Goal: Task Accomplishment & Management: Use online tool/utility

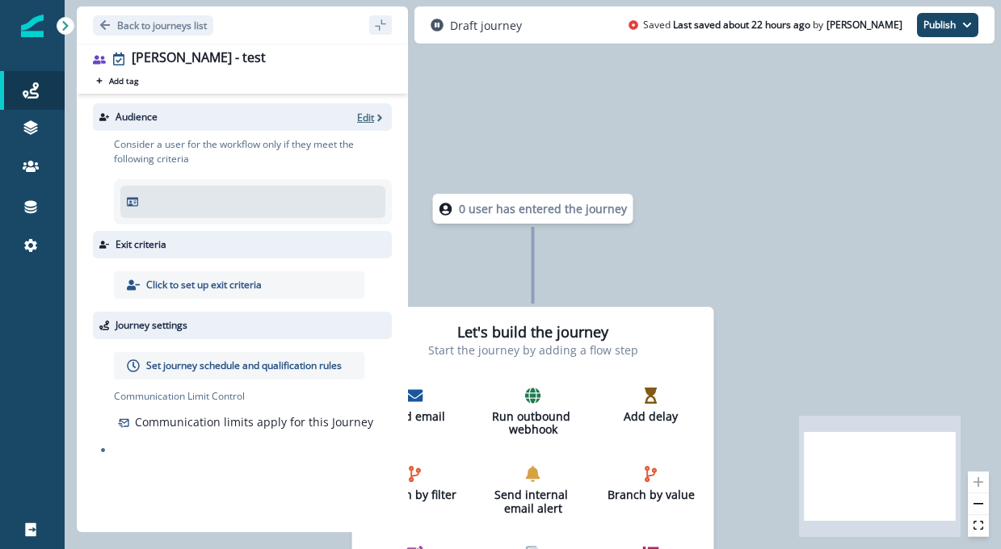
click at [367, 116] on p "Edit" at bounding box center [365, 118] width 17 height 14
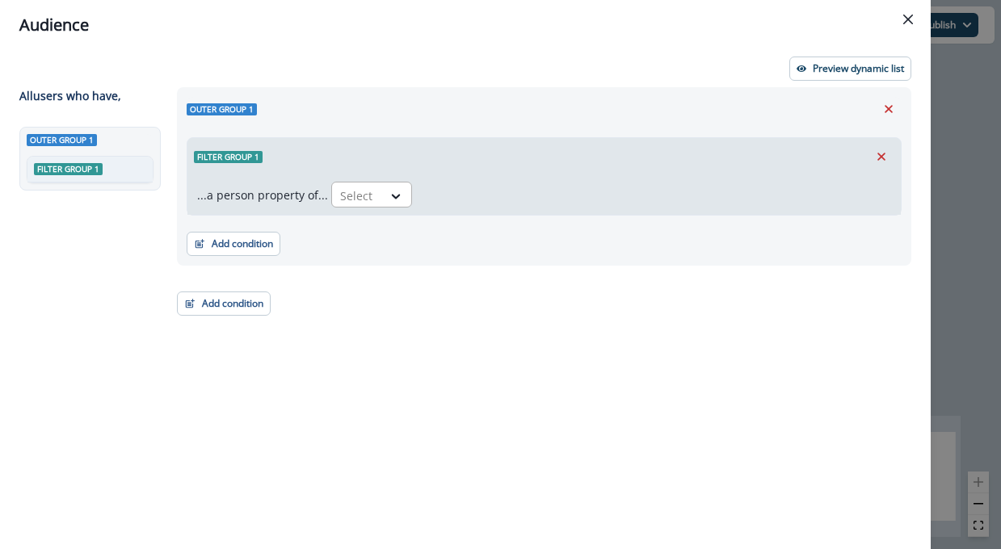
click at [382, 183] on div at bounding box center [396, 196] width 29 height 27
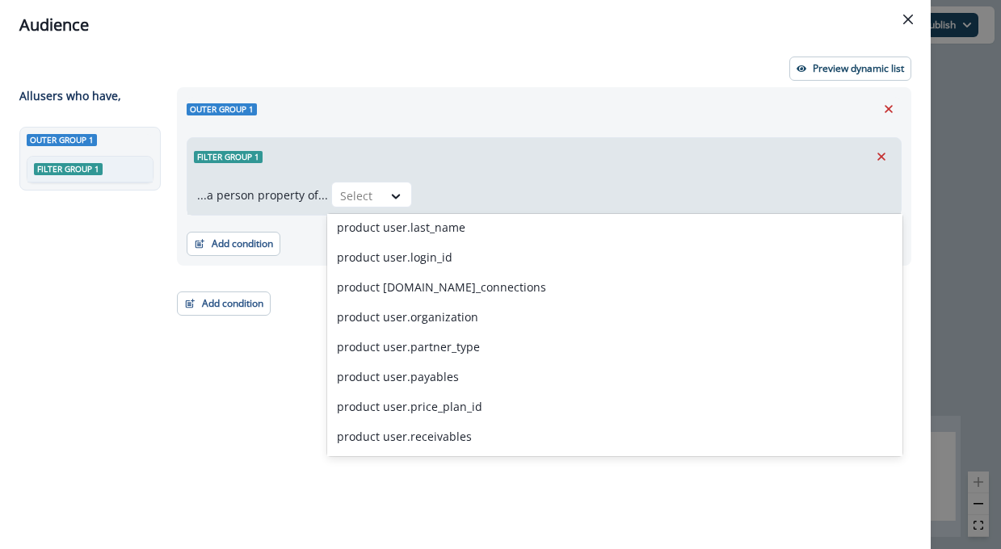
scroll to position [4434, 0]
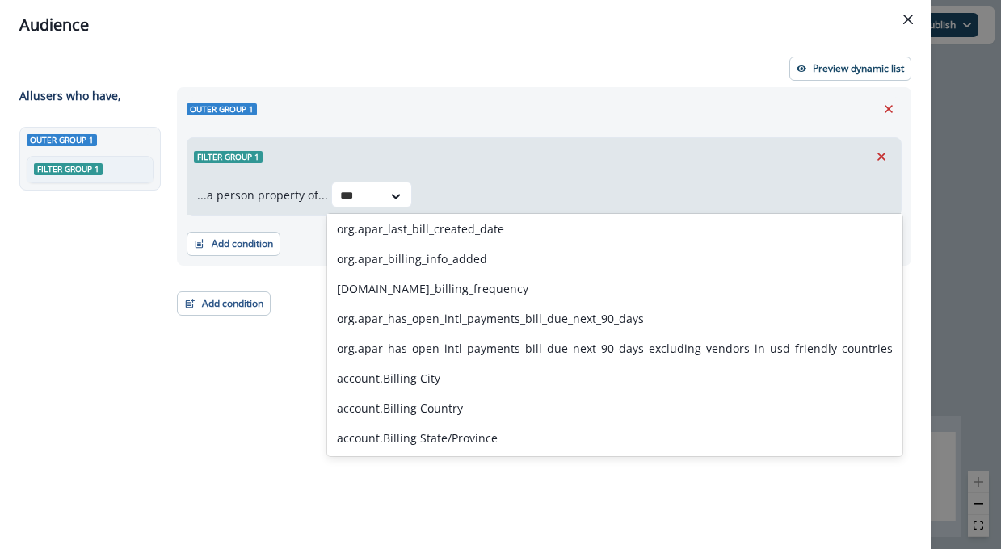
type input "****"
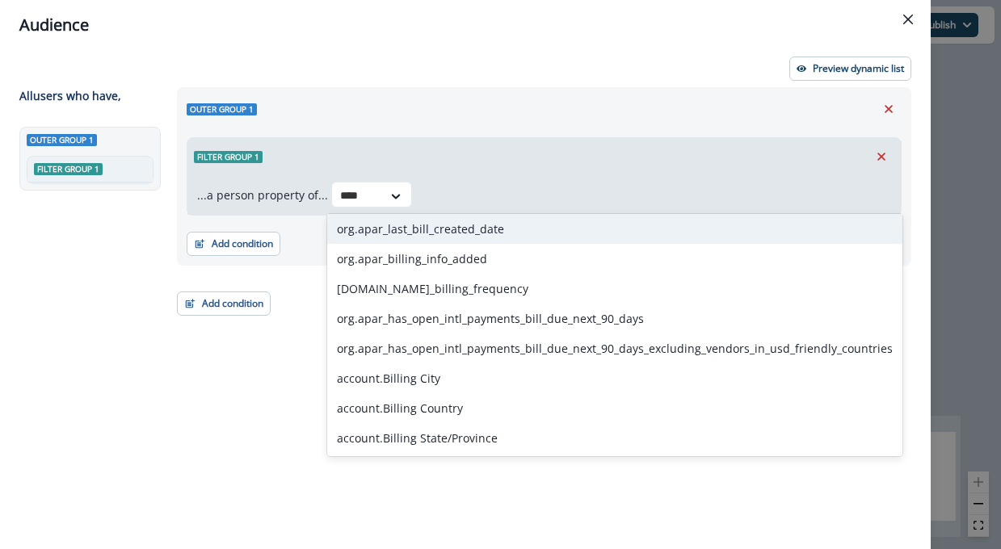
click at [510, 232] on div "org.apar_last_bill_created_date" at bounding box center [614, 229] width 575 height 30
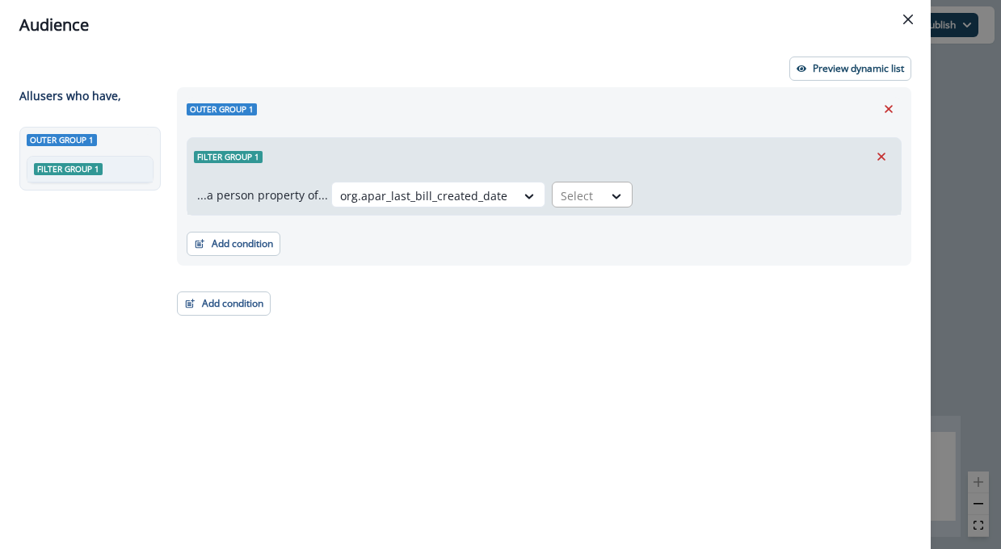
click at [571, 201] on div at bounding box center [577, 196] width 34 height 20
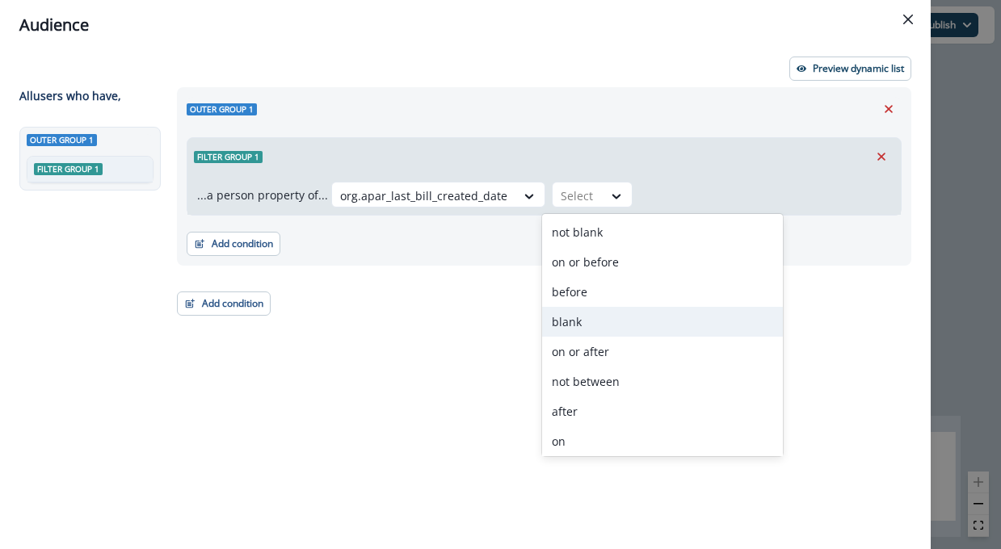
click at [583, 330] on div "blank" at bounding box center [662, 322] width 241 height 30
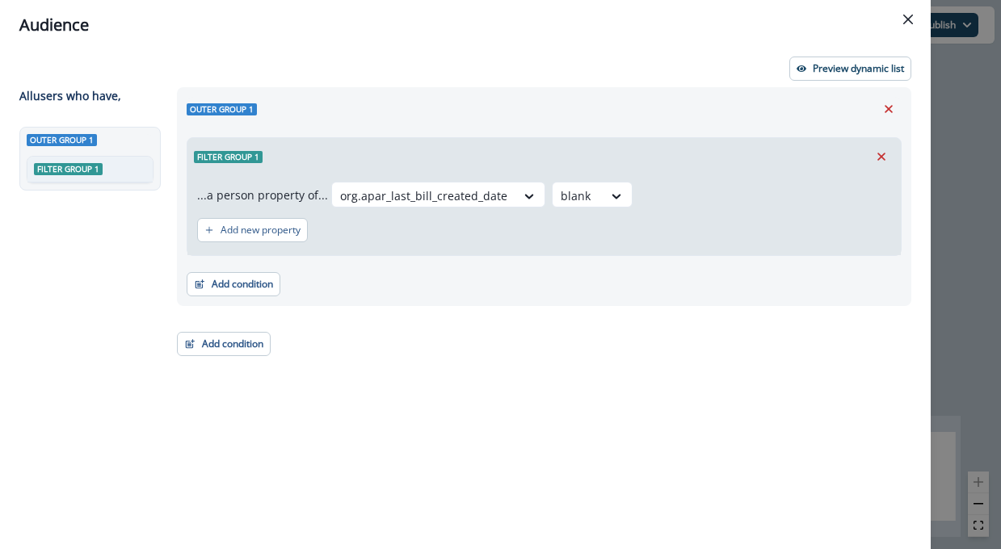
click at [289, 475] on div "Outer group 1 Filter group 1 ...a person property of... org.apar_last_bill_crea…" at bounding box center [539, 288] width 744 height 403
click at [393, 195] on div at bounding box center [423, 196] width 167 height 20
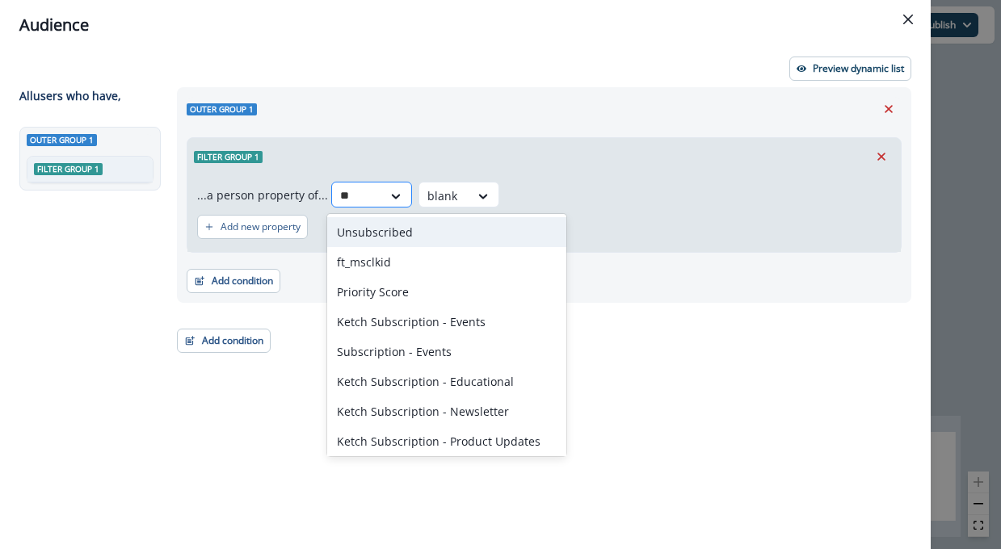
type input "*"
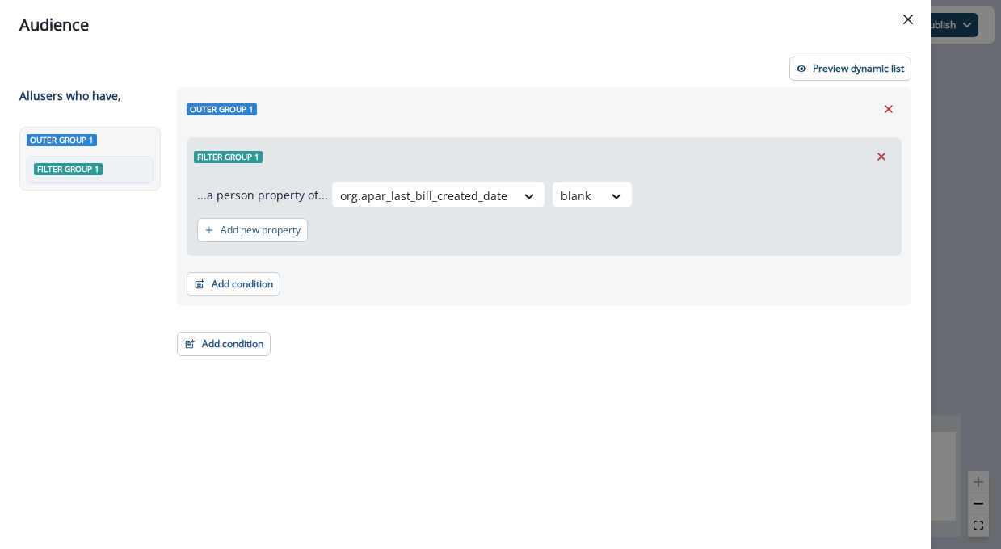
click at [499, 132] on div "Filter group 1 ...a person property of... org.apar_last_bill_created_date blank…" at bounding box center [544, 193] width 715 height 125
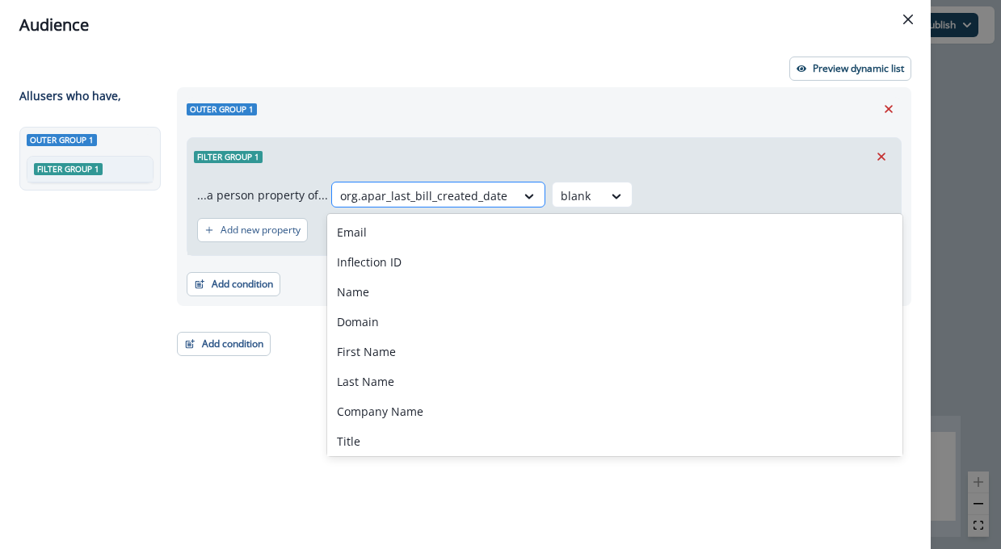
click at [471, 192] on div at bounding box center [423, 196] width 167 height 20
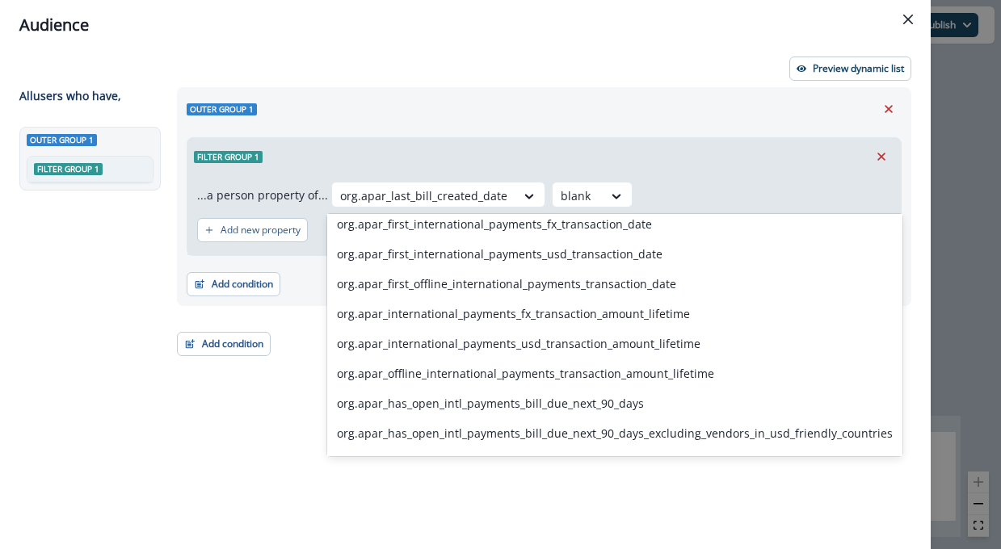
scroll to position [7116, 0]
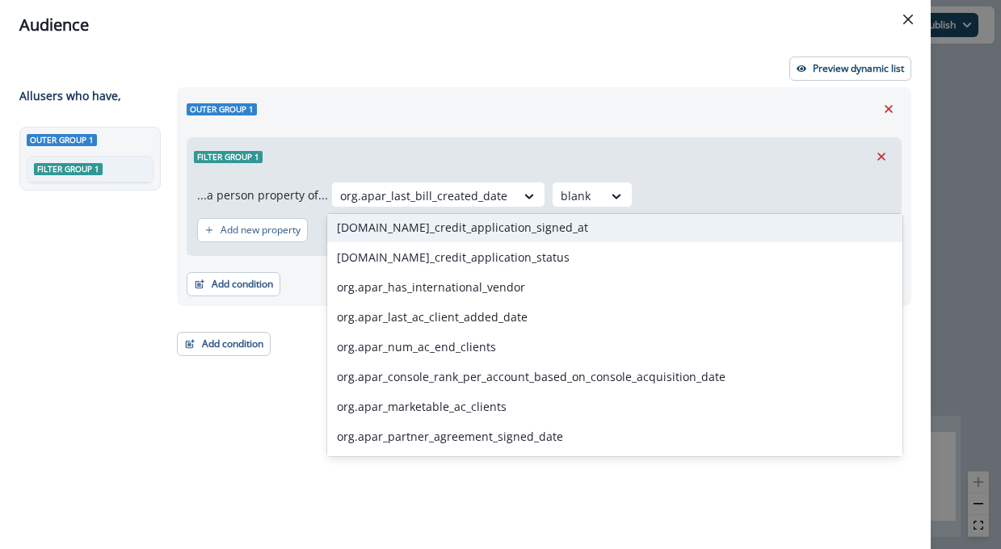
click at [376, 129] on div "Outer group 1 Filter group 1 ...a person property of... org.se_credit_applicati…" at bounding box center [544, 196] width 734 height 219
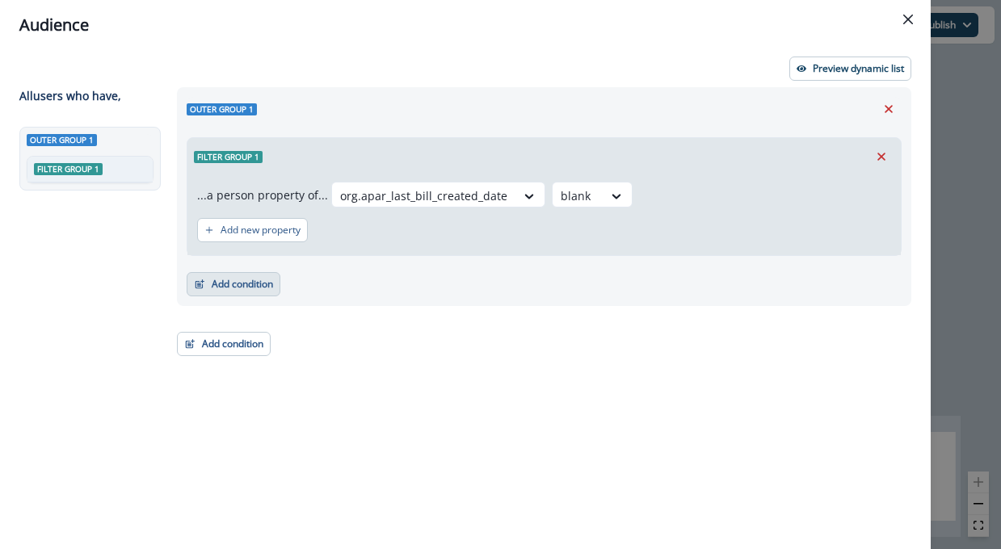
click at [233, 288] on button "Add condition" at bounding box center [234, 284] width 94 height 24
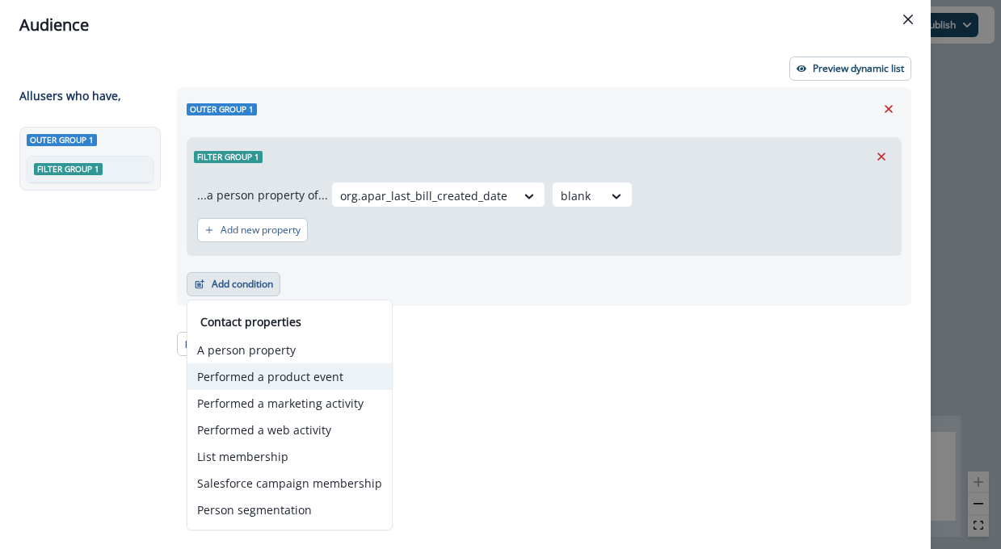
click at [309, 375] on button "Performed a product event" at bounding box center [289, 376] width 204 height 27
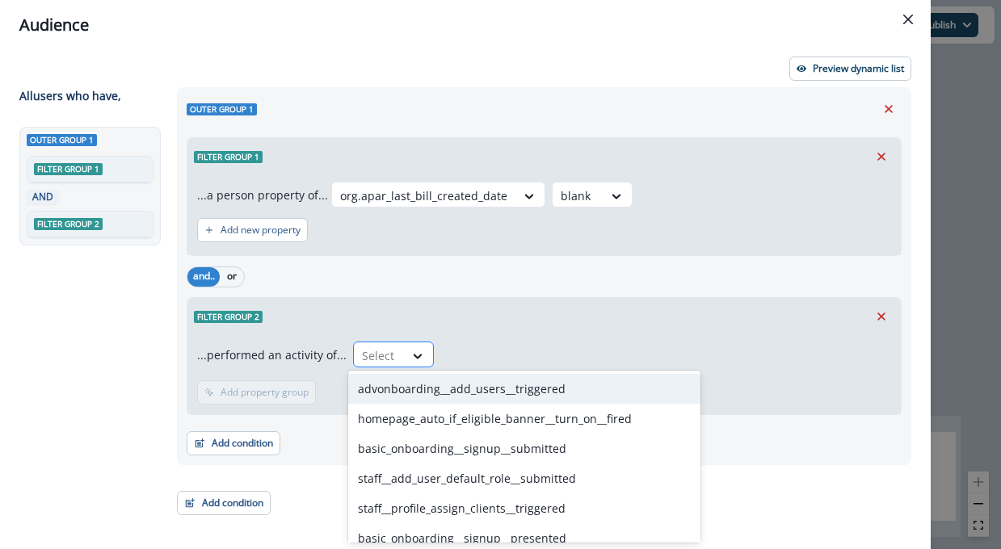
click at [382, 342] on div "Select" at bounding box center [379, 355] width 50 height 27
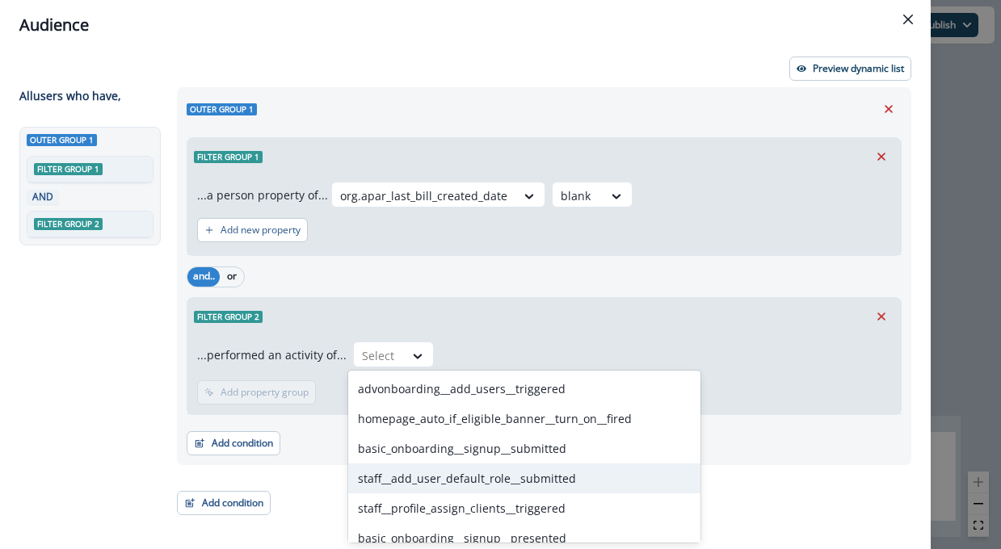
scroll to position [611, 0]
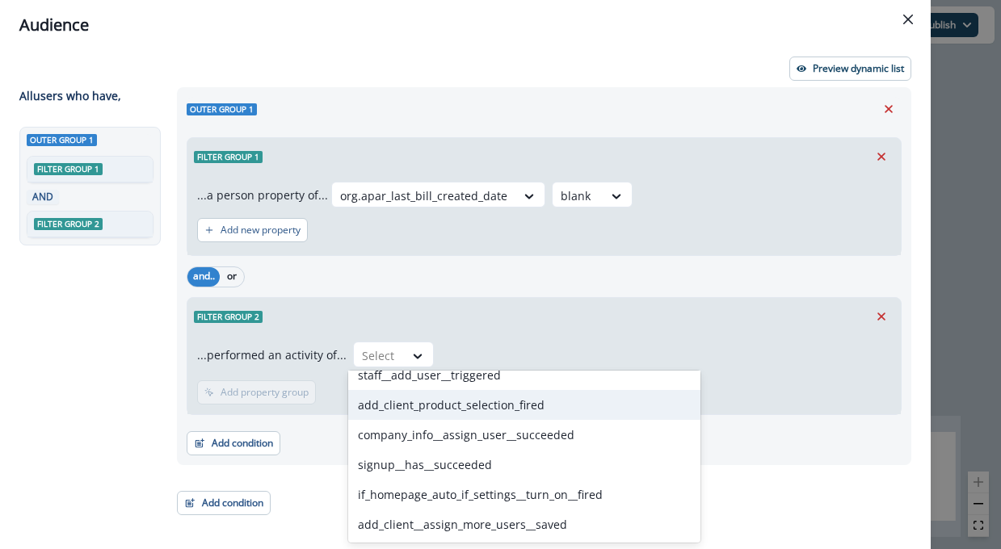
click at [653, 303] on div "Filter group 2" at bounding box center [543, 316] width 713 height 37
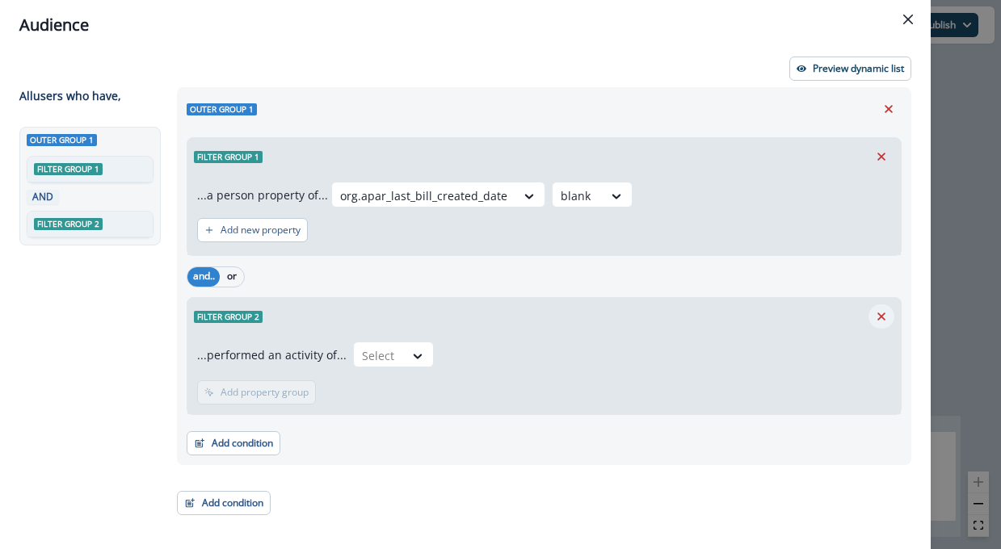
click at [880, 313] on icon "Remove" at bounding box center [881, 317] width 8 height 8
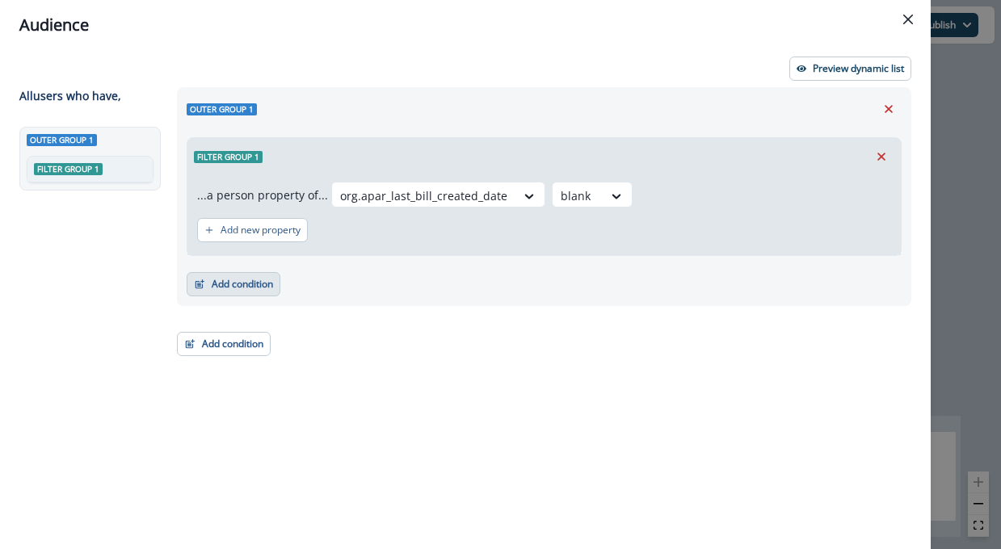
click at [250, 281] on button "Add condition" at bounding box center [234, 284] width 94 height 24
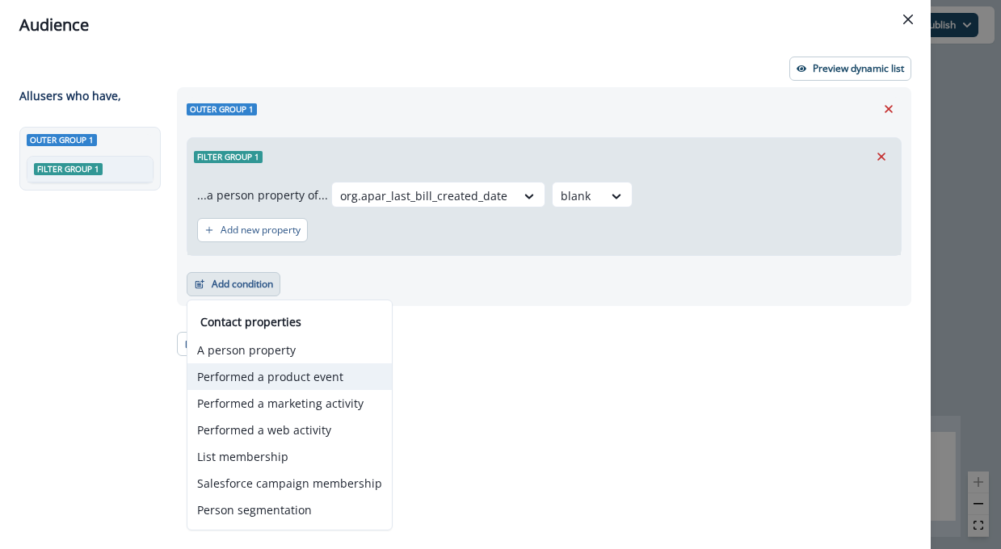
click at [355, 373] on button "Performed a product event" at bounding box center [289, 376] width 204 height 27
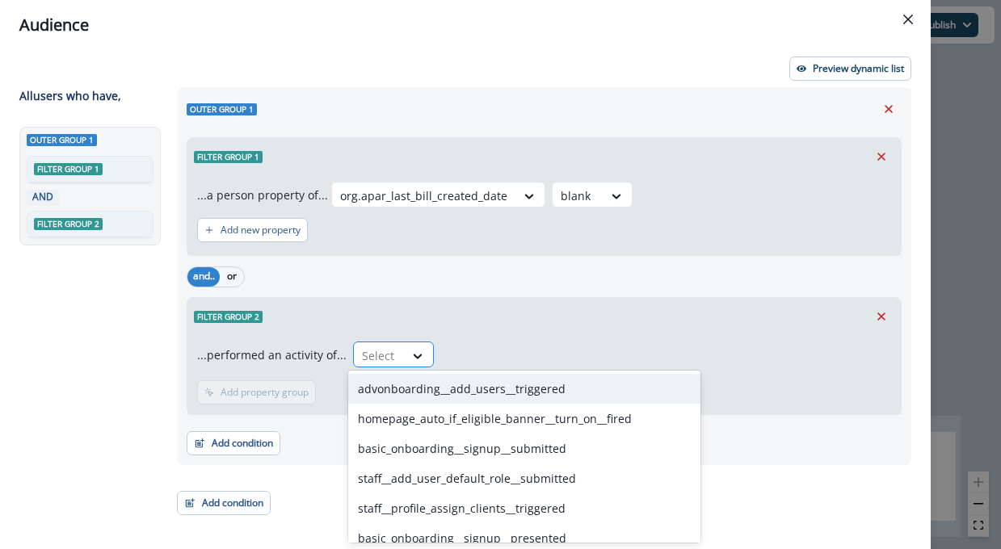
click at [404, 363] on div at bounding box center [418, 355] width 29 height 27
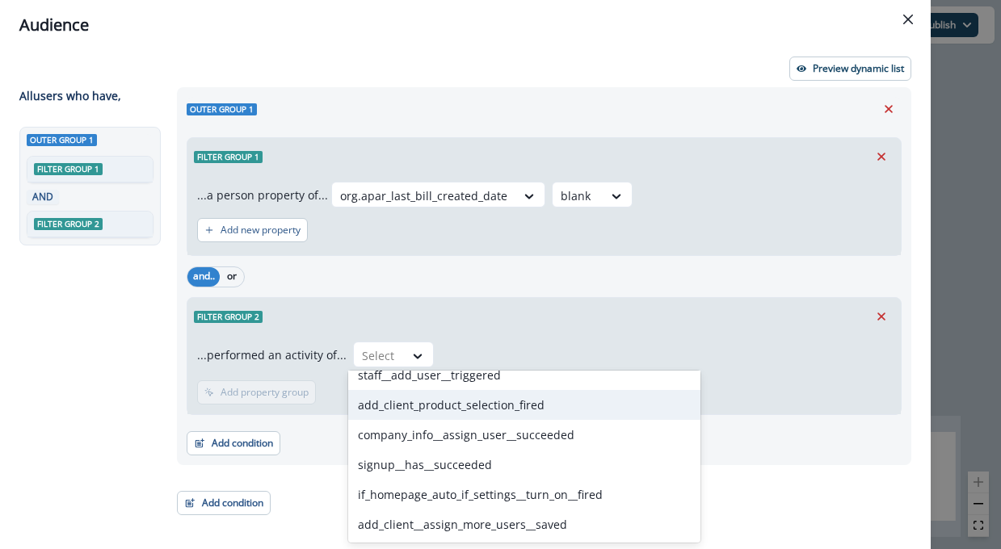
click at [371, 278] on div "and.. or" at bounding box center [544, 276] width 715 height 28
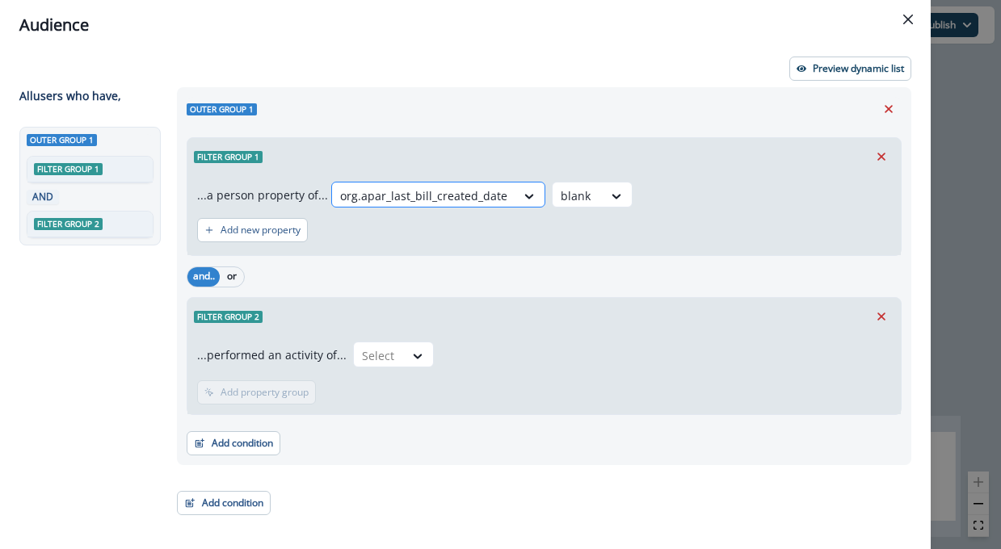
click at [445, 201] on div at bounding box center [423, 196] width 167 height 20
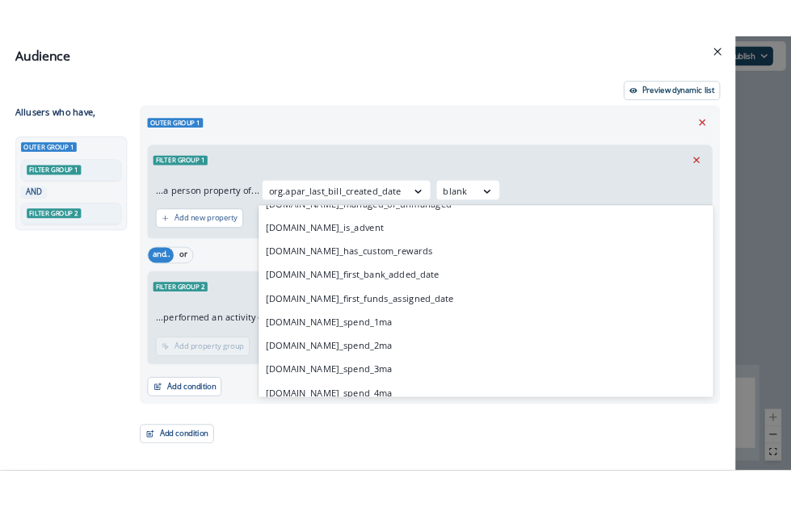
scroll to position [6757, 0]
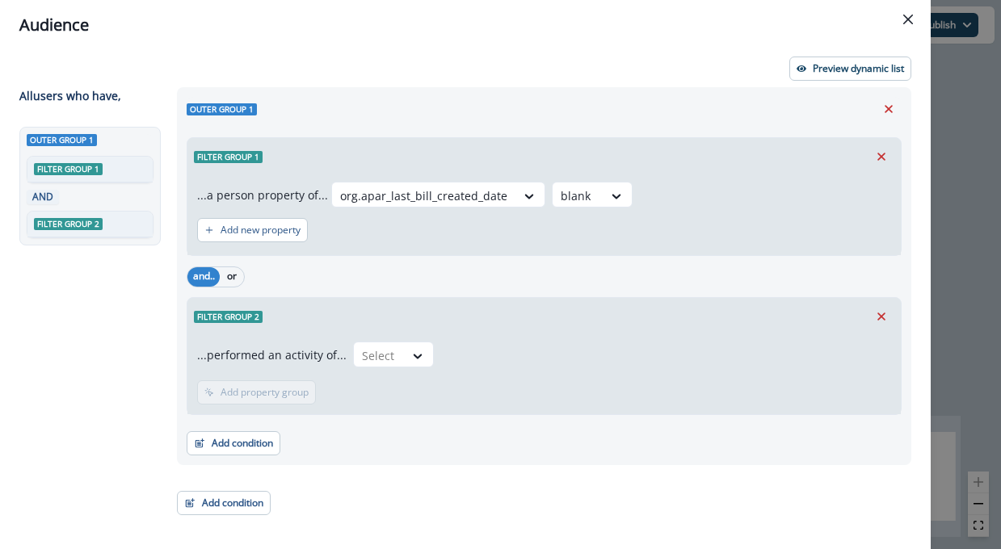
click at [688, 41] on header "Audience" at bounding box center [465, 25] width 930 height 50
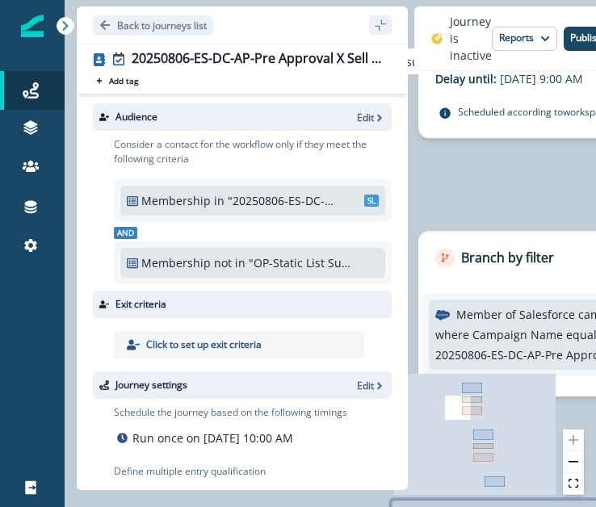
type input "**********"
